Goal: Information Seeking & Learning: Learn about a topic

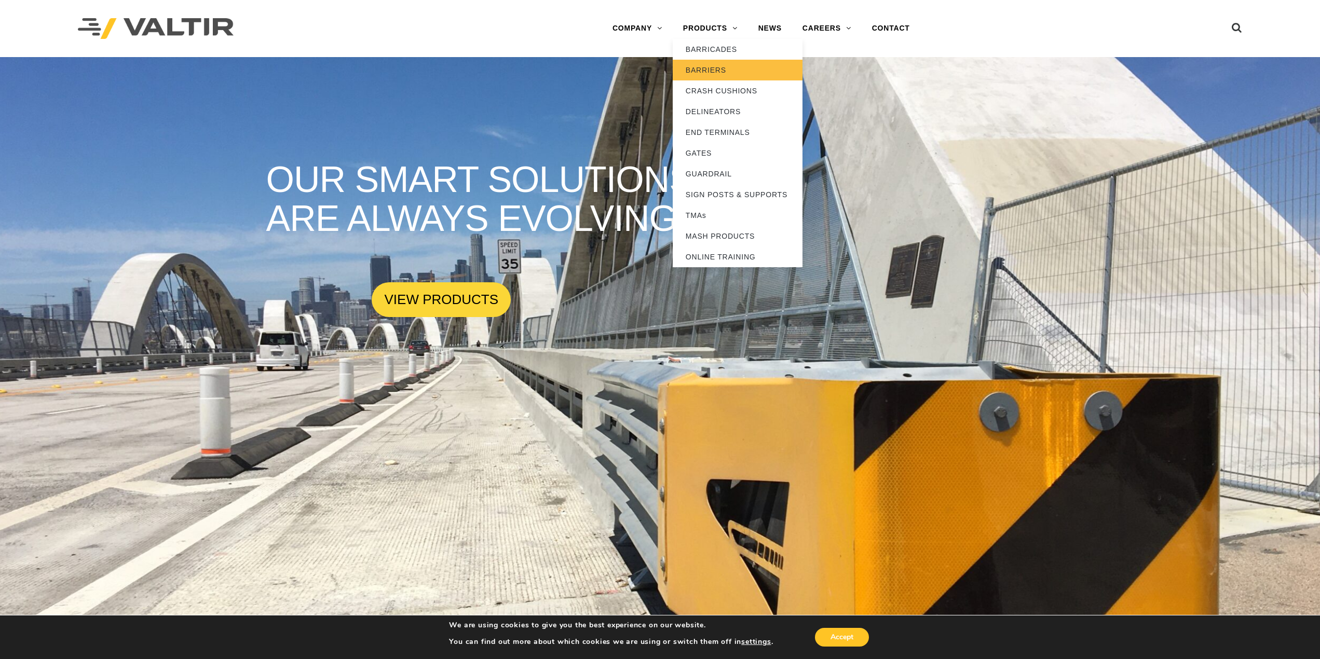
click at [725, 78] on link "BARRIERS" at bounding box center [738, 70] width 130 height 21
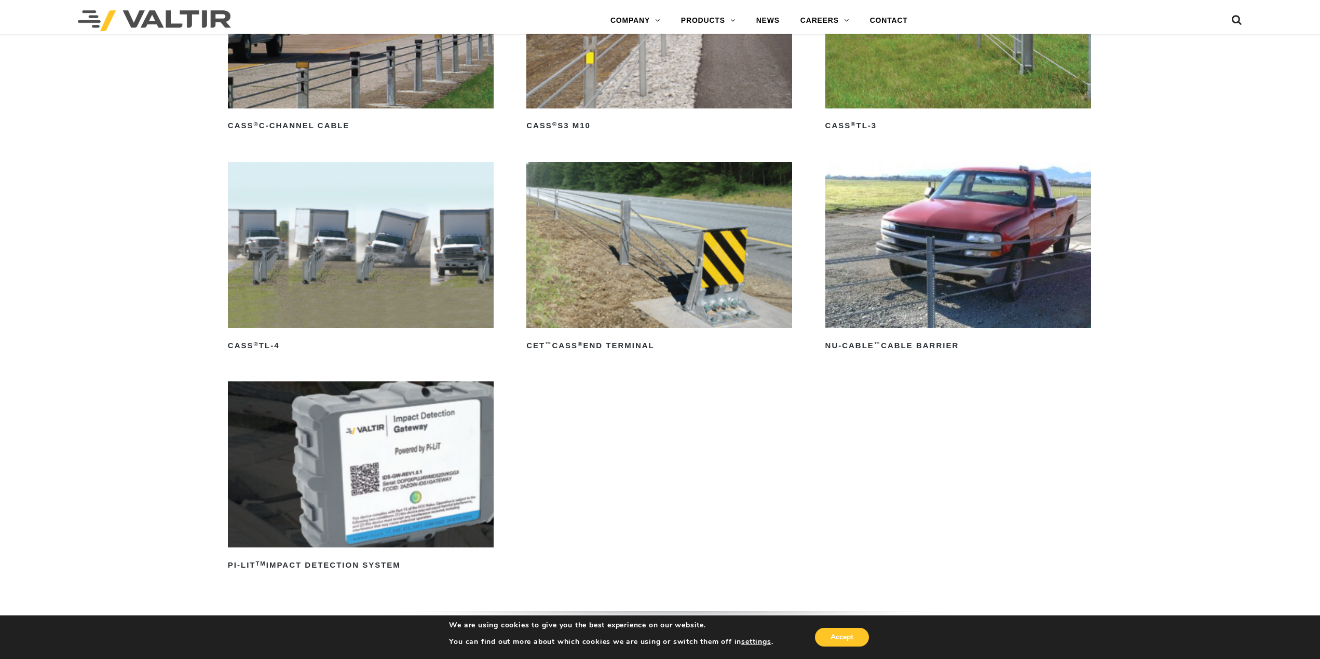
scroll to position [779, 0]
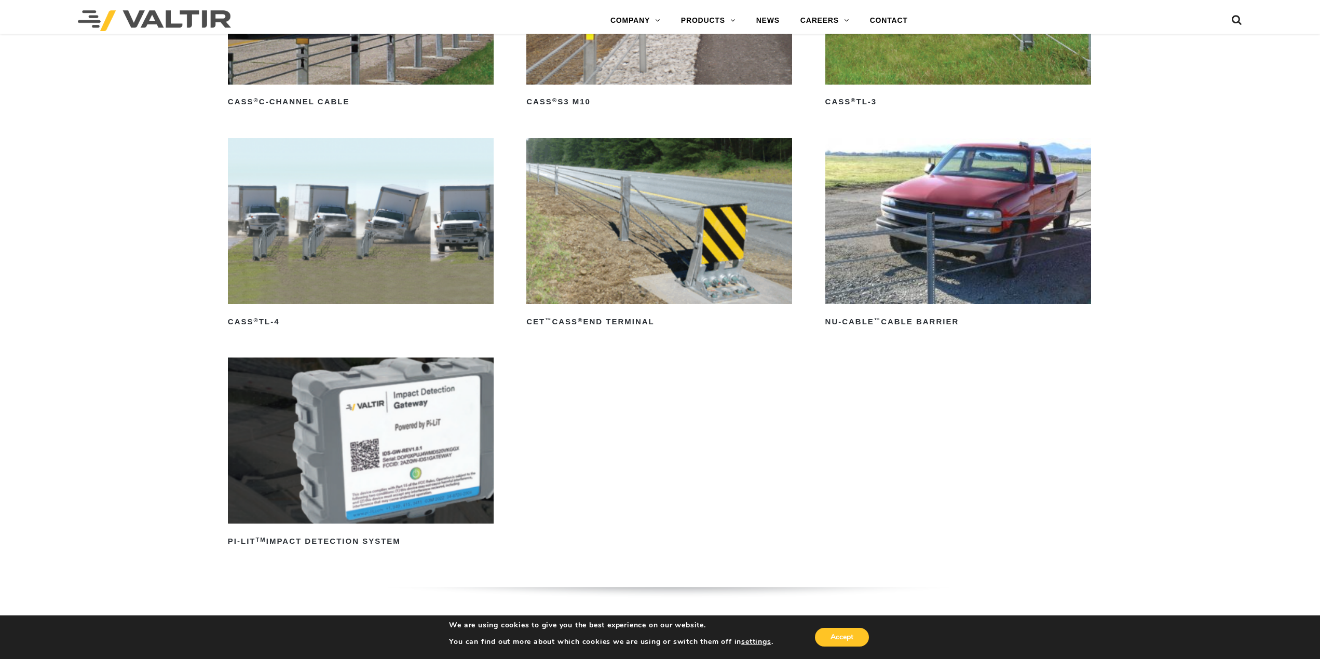
click at [968, 214] on img at bounding box center [958, 221] width 266 height 166
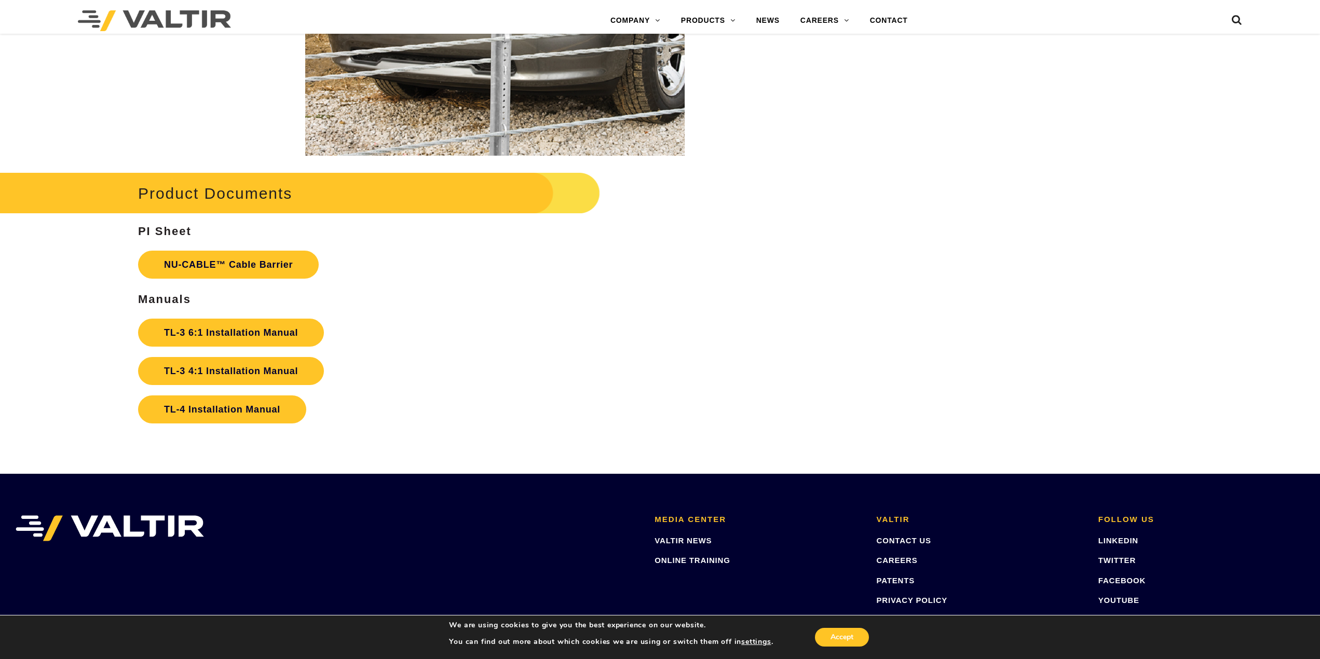
scroll to position [2336, 0]
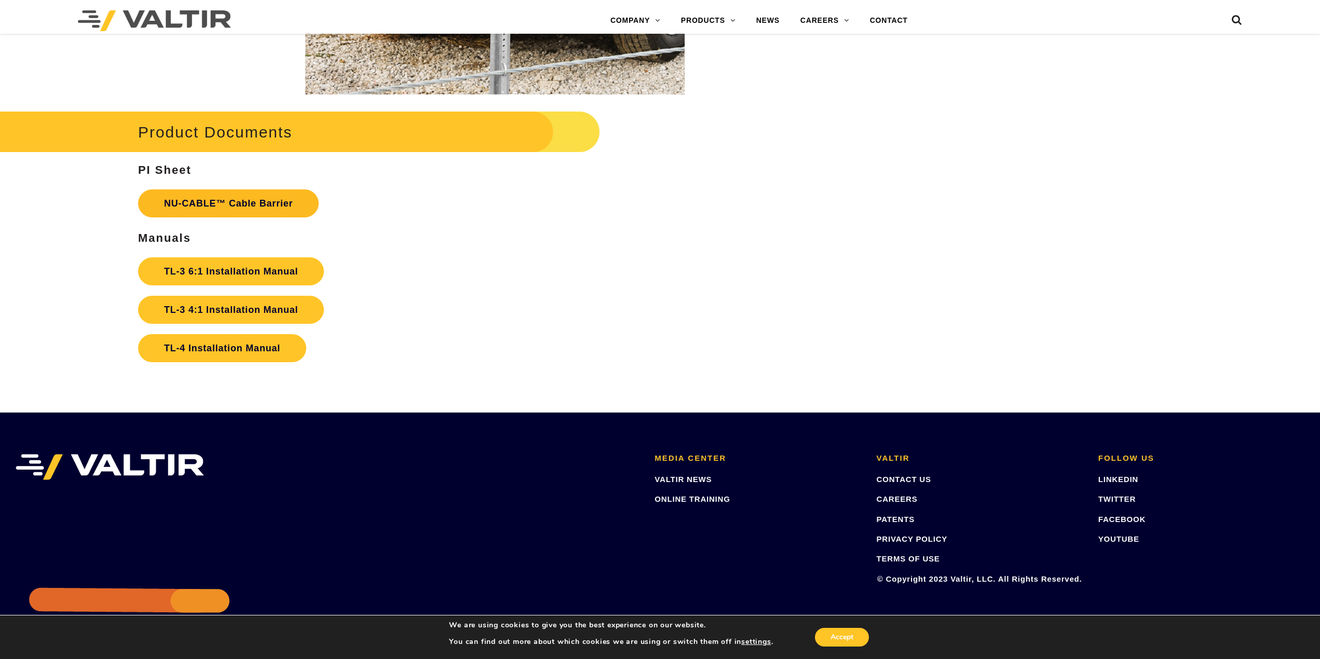
click at [224, 203] on link "NU-CABLE™ Cable Barrier" at bounding box center [228, 203] width 181 height 28
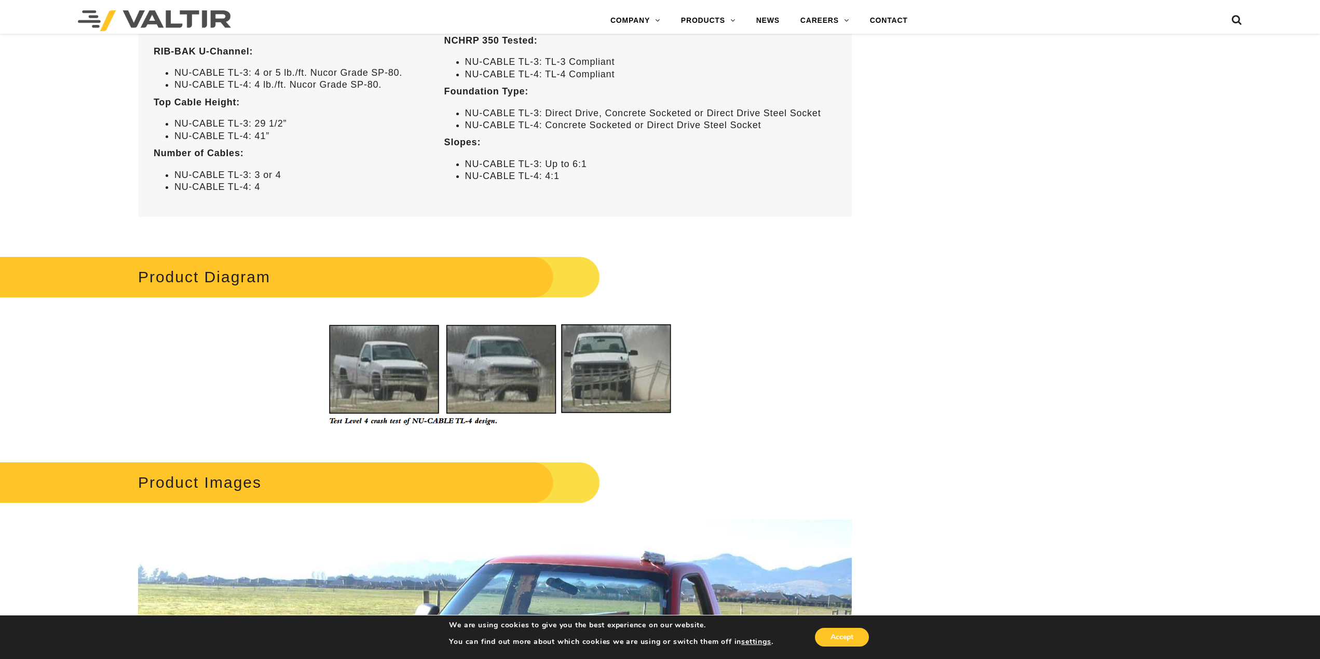
scroll to position [779, 0]
